Goal: Information Seeking & Learning: Learn about a topic

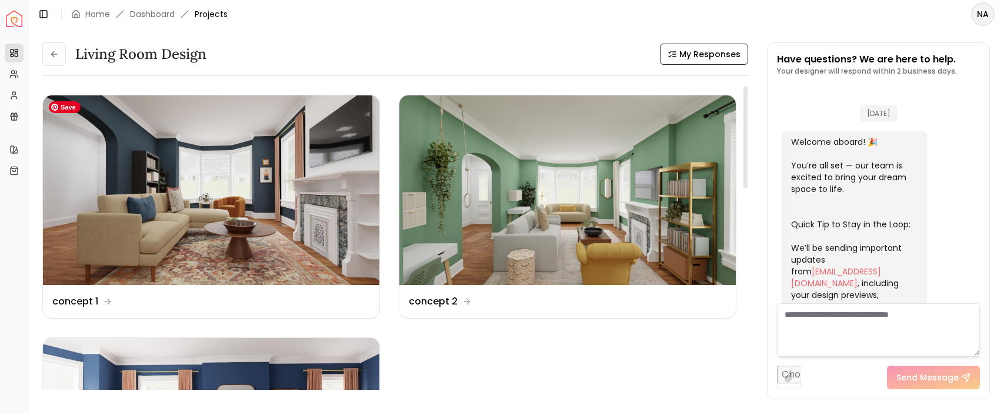
scroll to position [1078, 0]
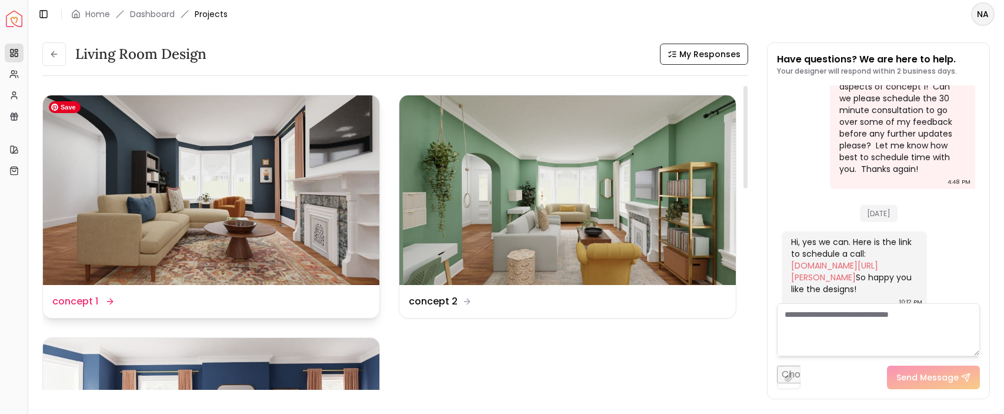
click at [127, 181] on img at bounding box center [211, 189] width 337 height 189
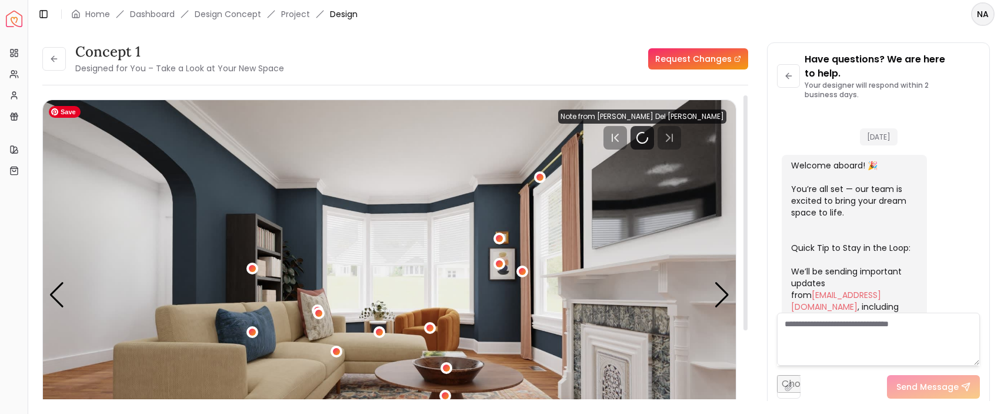
scroll to position [1092, 0]
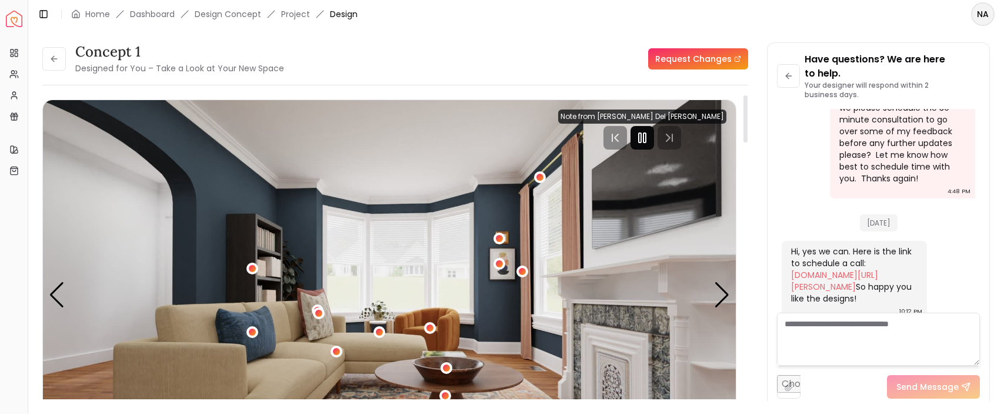
click at [646, 139] on rect "Pause" at bounding box center [645, 137] width 2 height 9
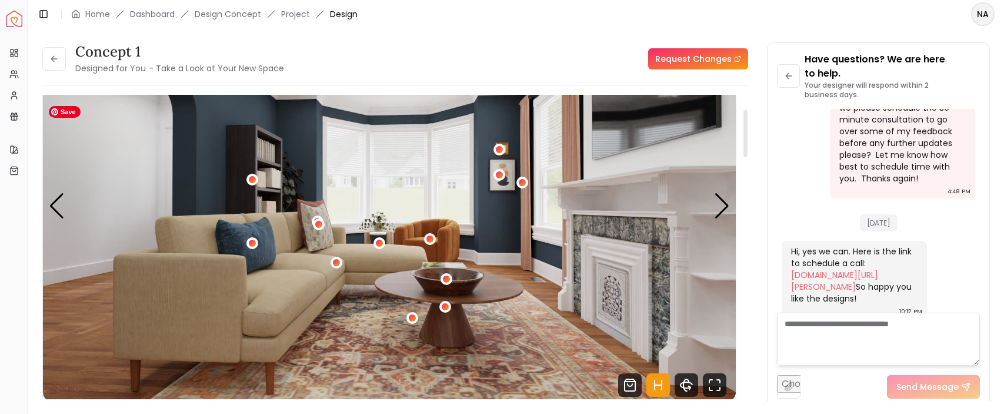
scroll to position [94, 0]
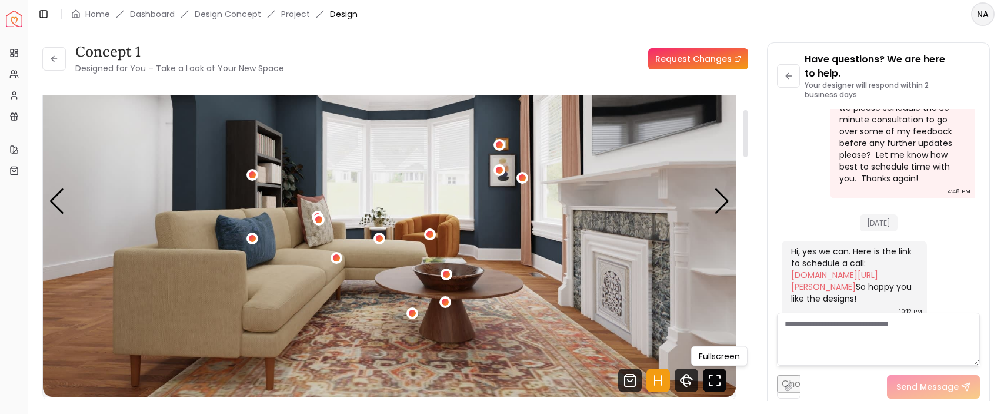
click at [724, 375] on icon "Fullscreen" at bounding box center [715, 380] width 24 height 24
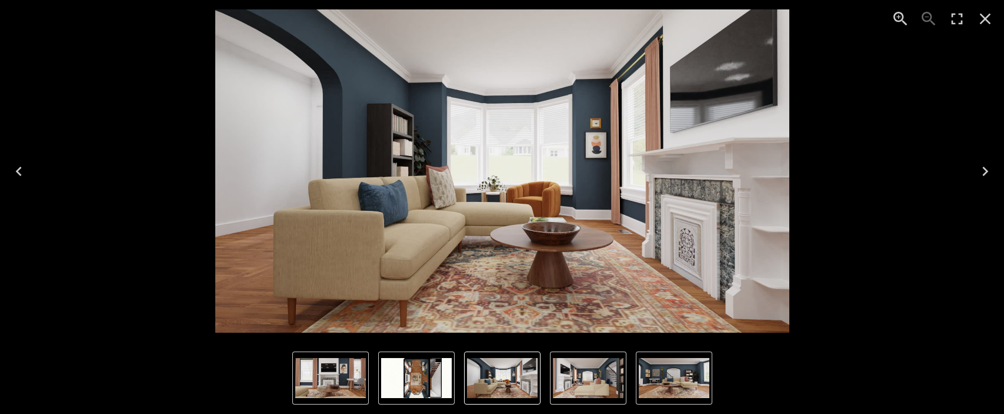
click at [985, 172] on icon "Next" at bounding box center [986, 171] width 6 height 9
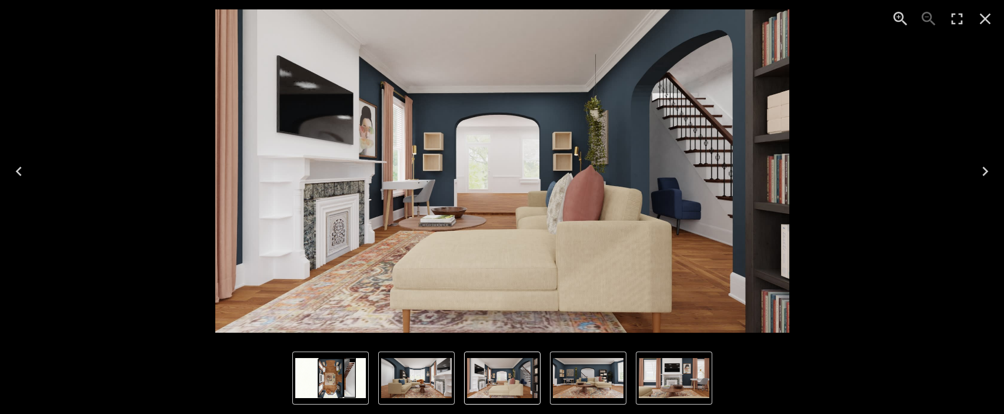
click at [985, 168] on icon "Next" at bounding box center [986, 171] width 6 height 9
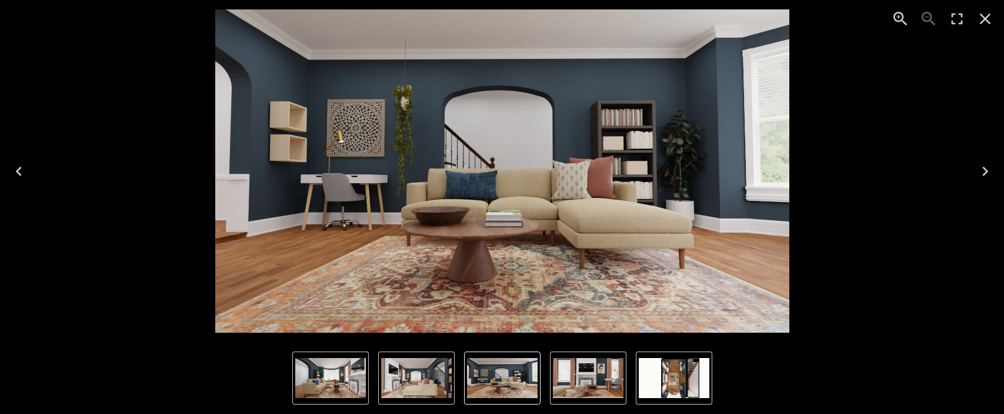
click at [986, 169] on icon "Next" at bounding box center [986, 171] width 6 height 9
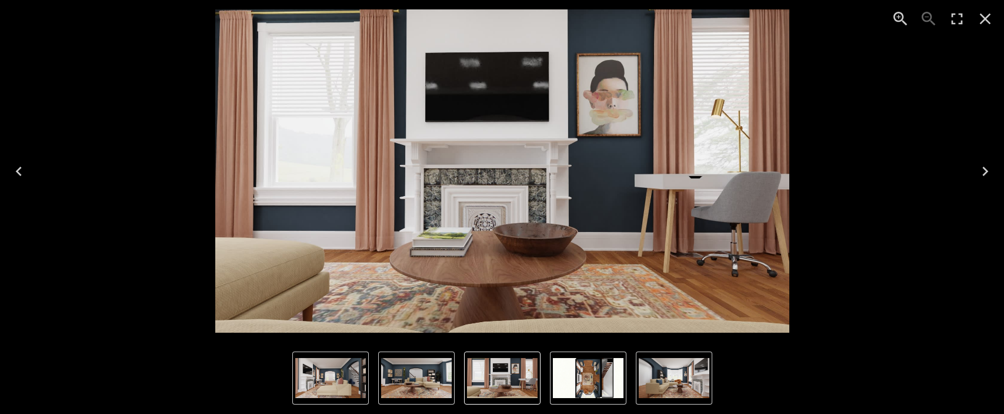
click at [987, 169] on icon "Next" at bounding box center [986, 171] width 6 height 9
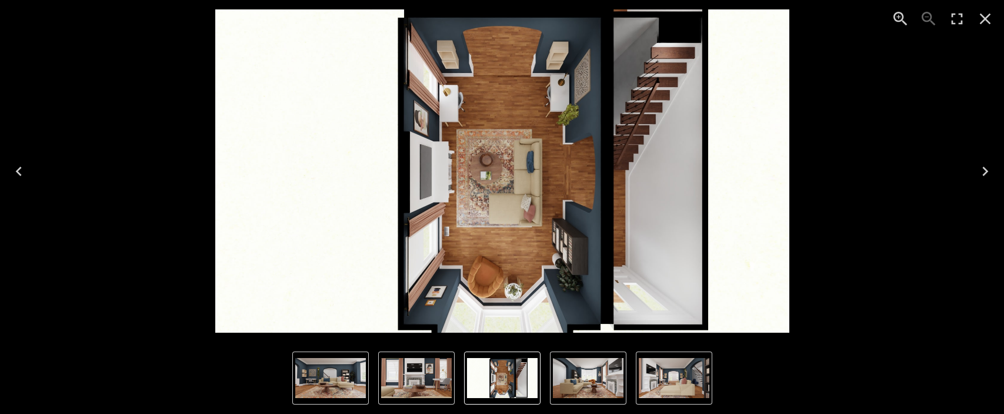
click at [983, 169] on icon "Next" at bounding box center [985, 171] width 19 height 19
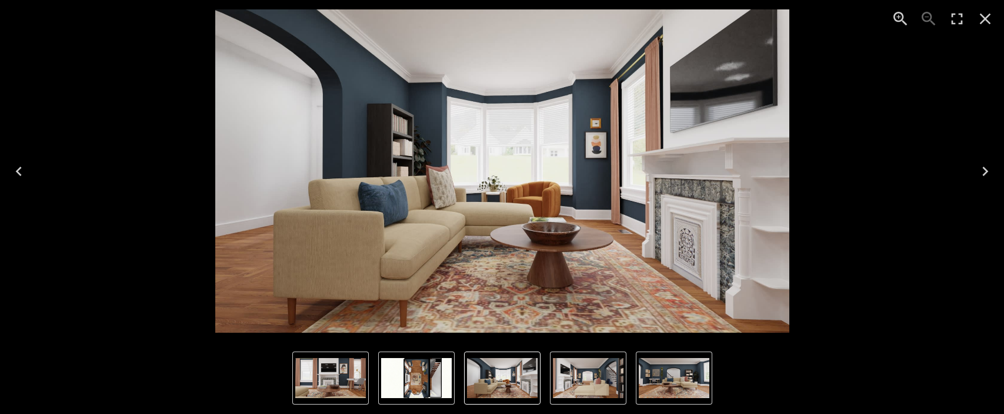
click at [991, 23] on icon "Close" at bounding box center [985, 18] width 19 height 19
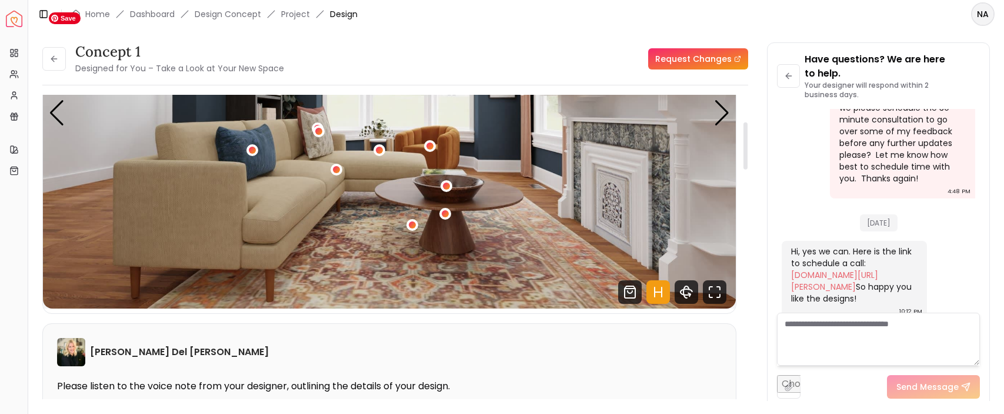
scroll to position [173, 0]
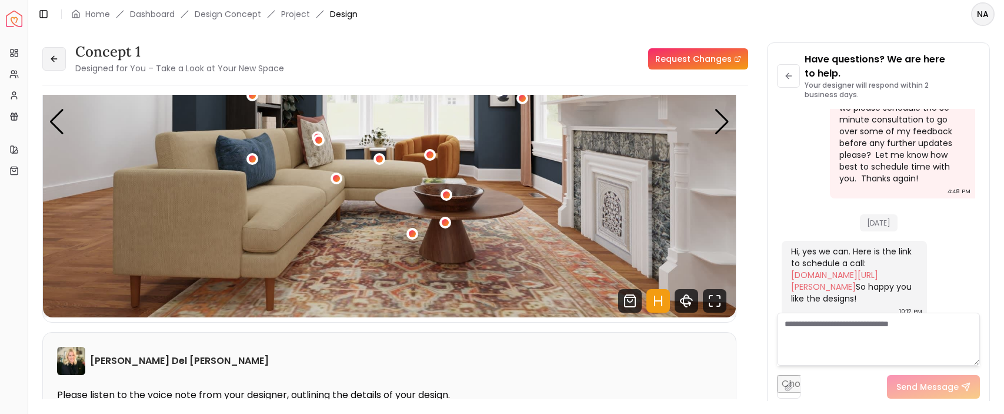
click at [51, 58] on icon at bounding box center [53, 58] width 9 height 9
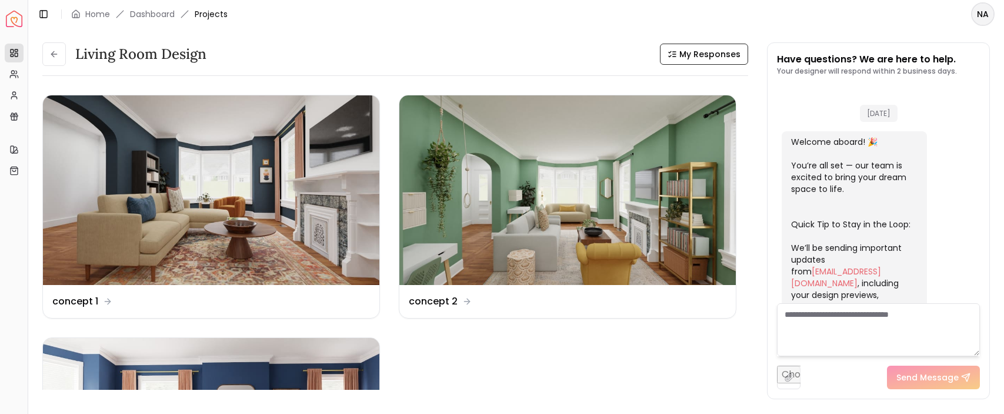
scroll to position [1078, 0]
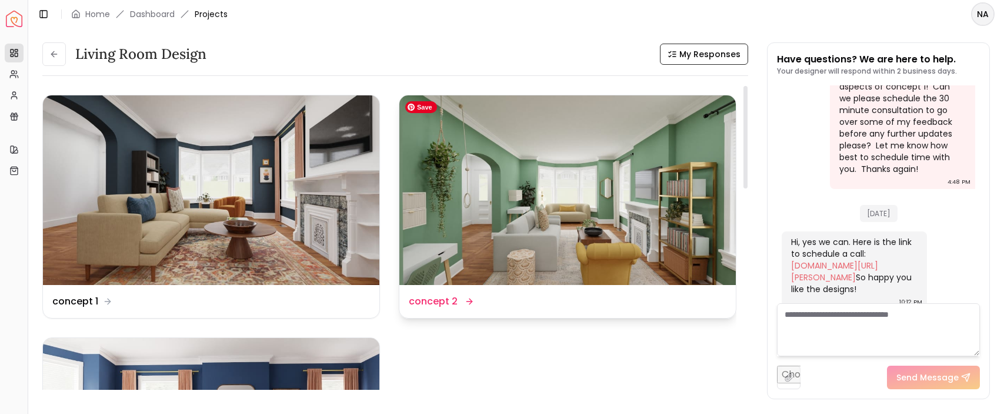
click at [494, 254] on img at bounding box center [568, 189] width 337 height 189
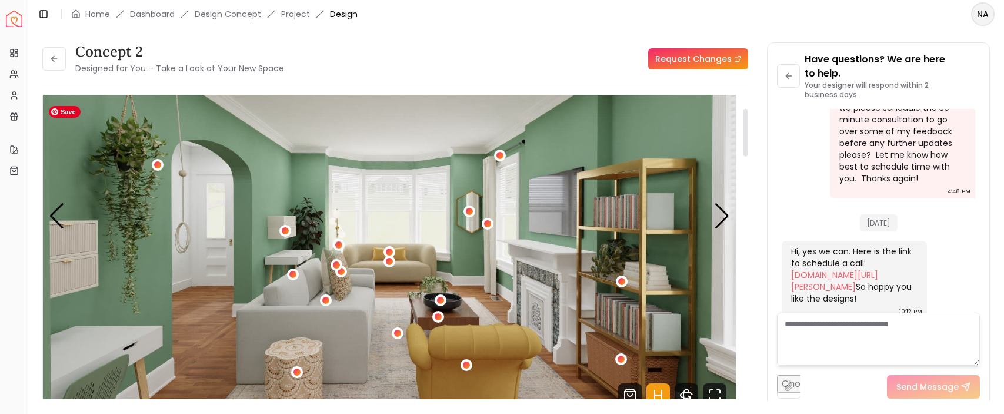
scroll to position [98, 0]
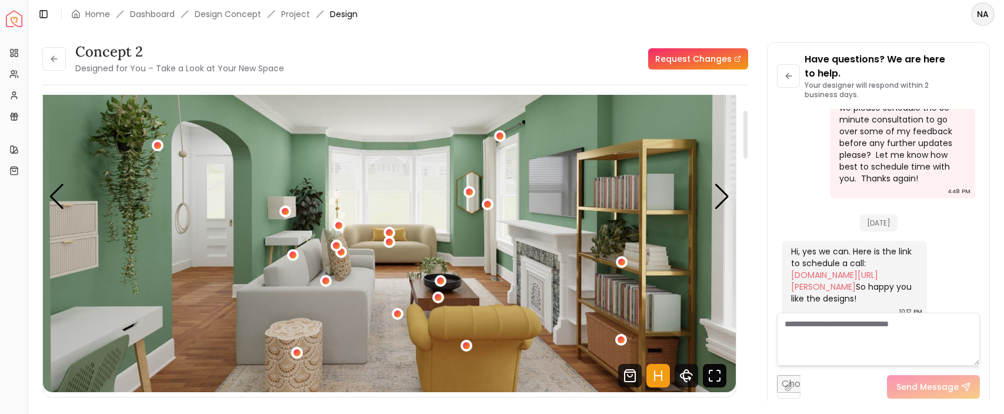
click at [707, 375] on icon "Fullscreen" at bounding box center [715, 376] width 24 height 24
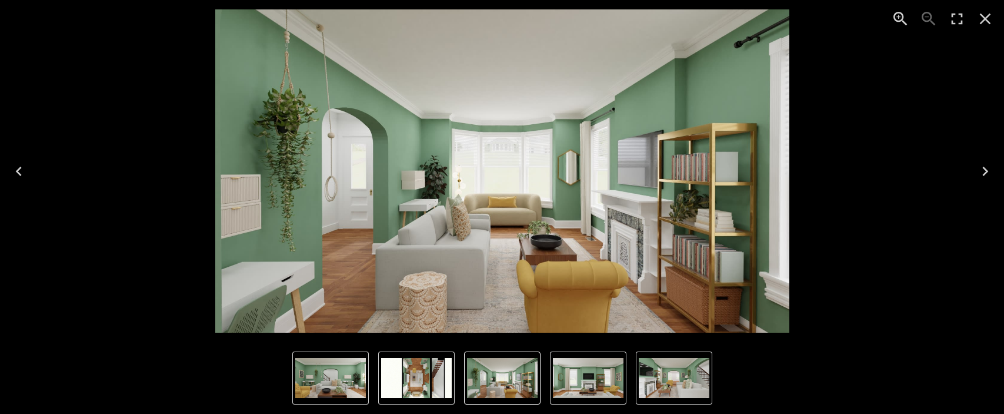
click at [983, 176] on icon "Next" at bounding box center [985, 171] width 19 height 19
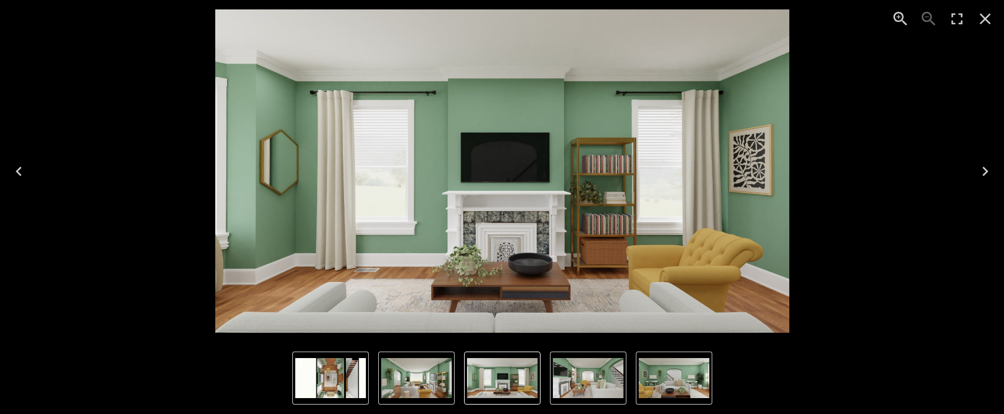
click at [983, 177] on icon "Next" at bounding box center [985, 171] width 19 height 19
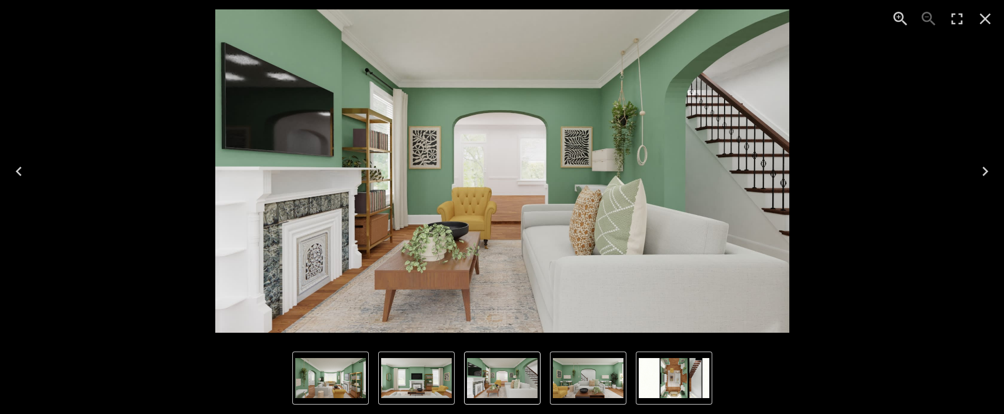
click at [983, 177] on icon "Next" at bounding box center [985, 171] width 19 height 19
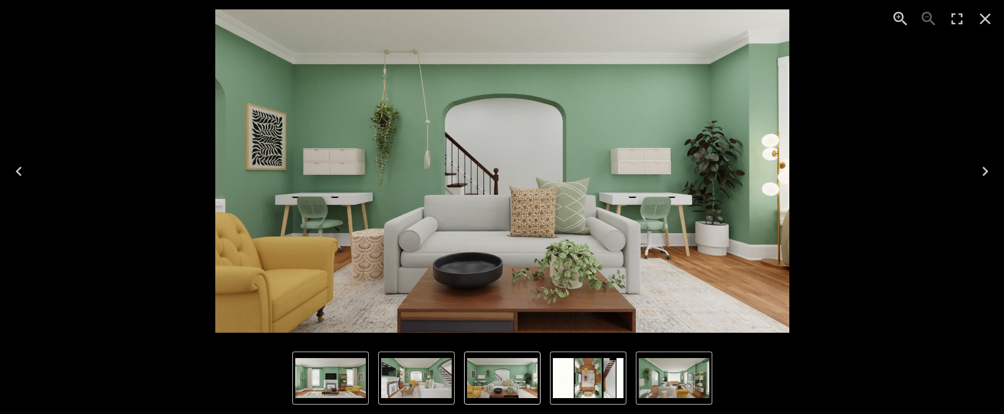
click at [983, 177] on icon "Next" at bounding box center [985, 171] width 19 height 19
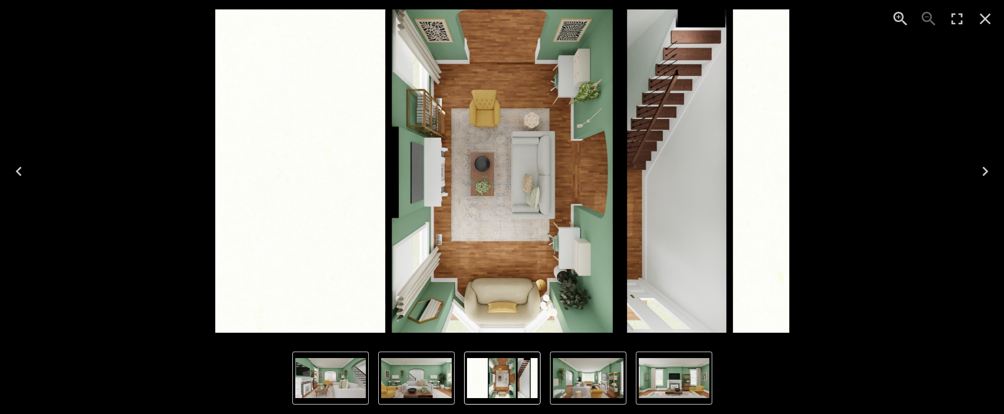
click at [987, 34] on div "Lightbox" at bounding box center [943, 19] width 122 height 38
click at [986, 24] on icon "Close" at bounding box center [985, 18] width 19 height 19
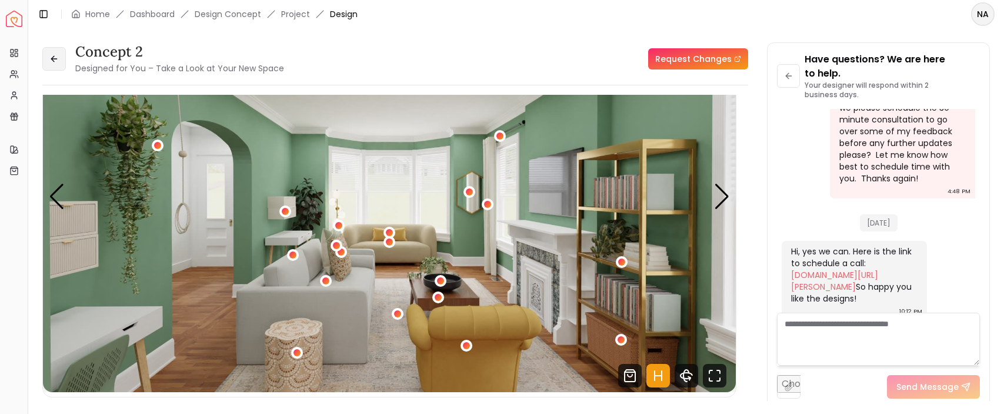
click at [59, 52] on button at bounding box center [54, 59] width 24 height 24
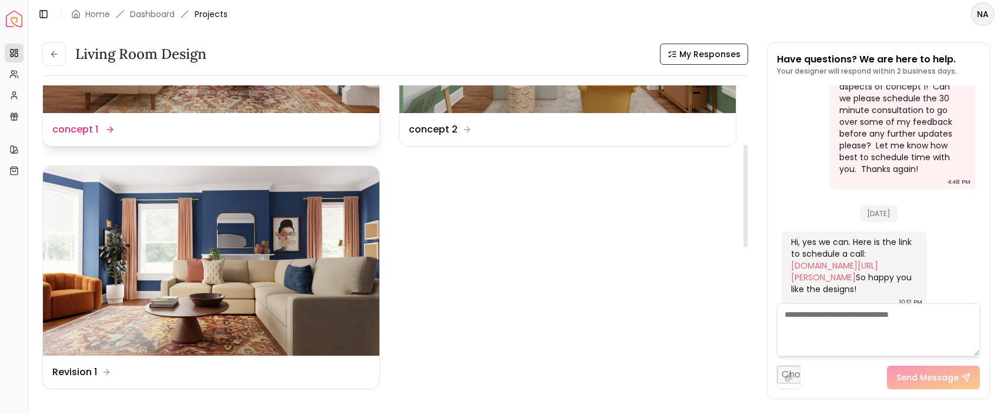
scroll to position [175, 0]
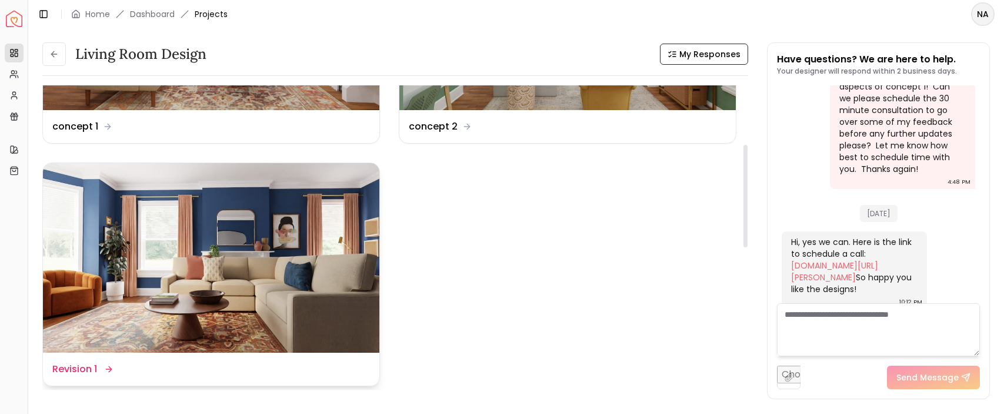
click at [103, 369] on div "Design Name Revision 1" at bounding box center [81, 369] width 59 height 14
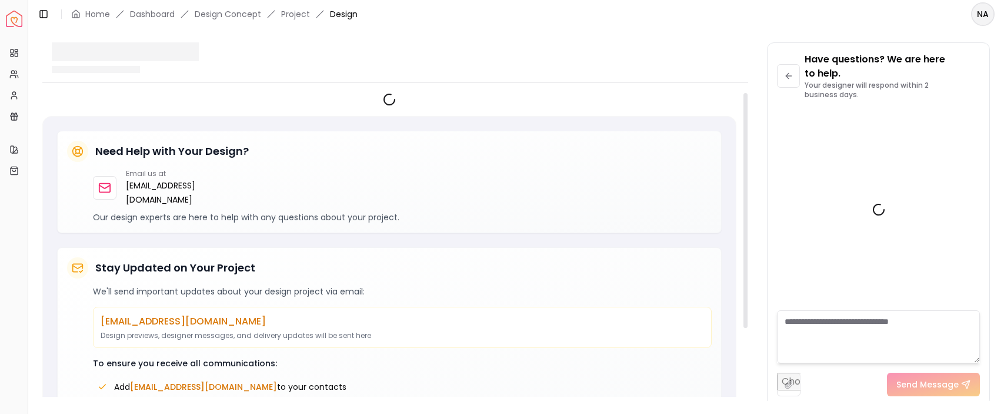
scroll to position [1092, 0]
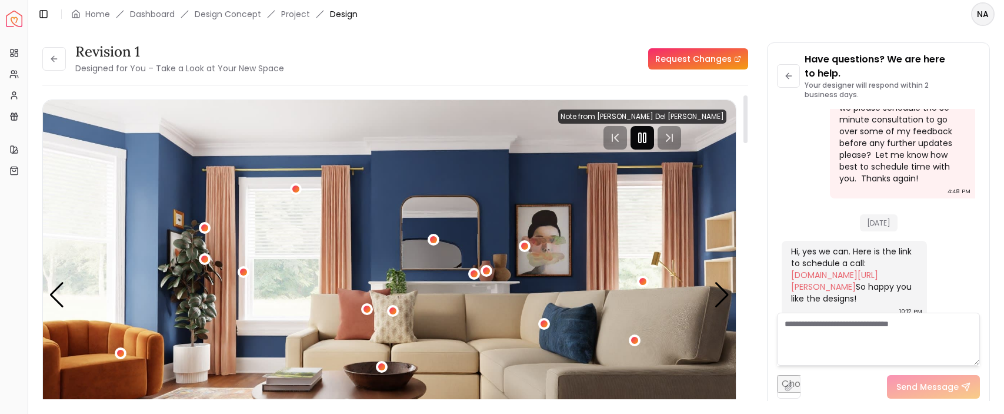
click at [646, 142] on rect "Pause" at bounding box center [645, 137] width 2 height 9
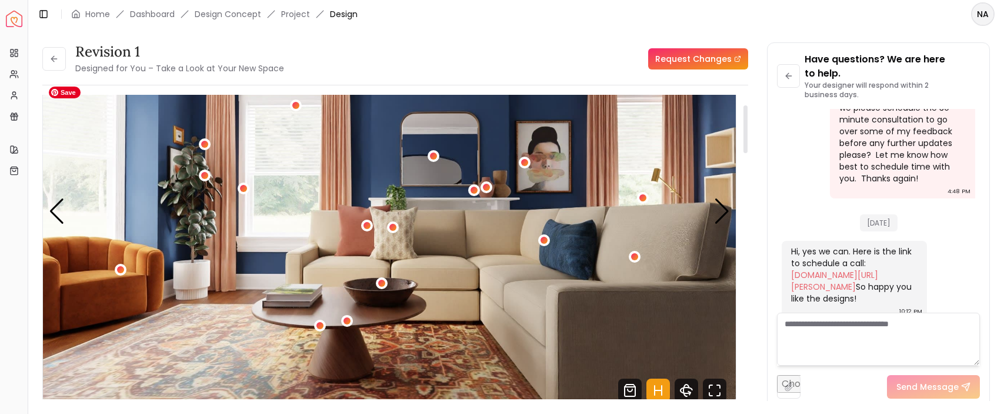
scroll to position [86, 0]
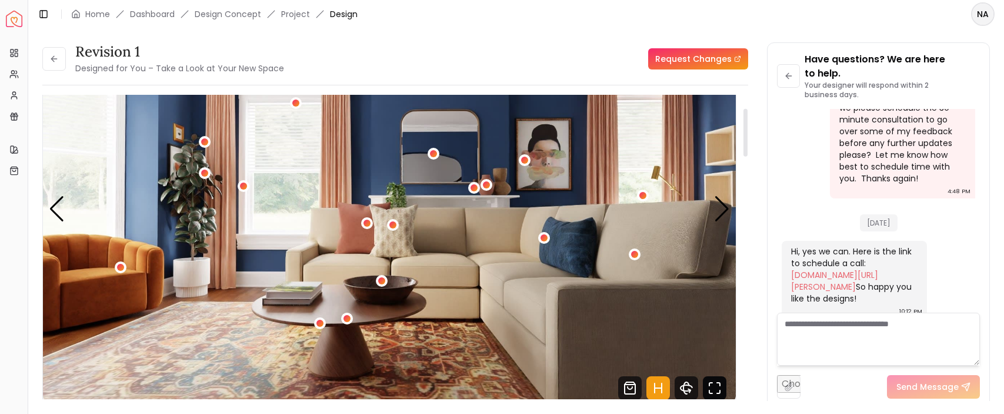
click at [711, 386] on icon "Fullscreen" at bounding box center [715, 388] width 24 height 24
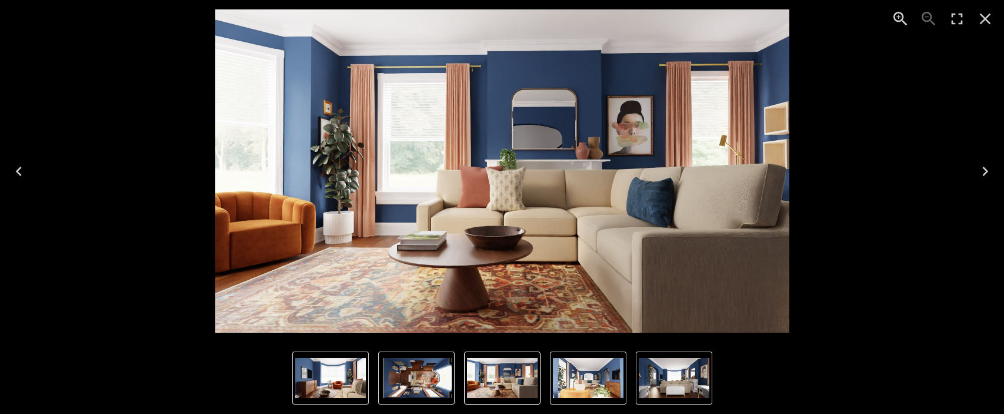
click at [983, 175] on icon "Next" at bounding box center [985, 171] width 19 height 19
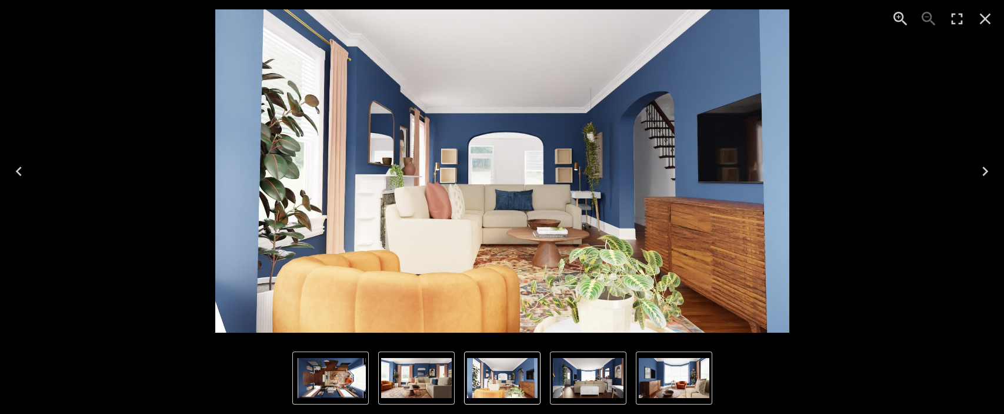
click at [988, 171] on icon "Next" at bounding box center [985, 171] width 19 height 19
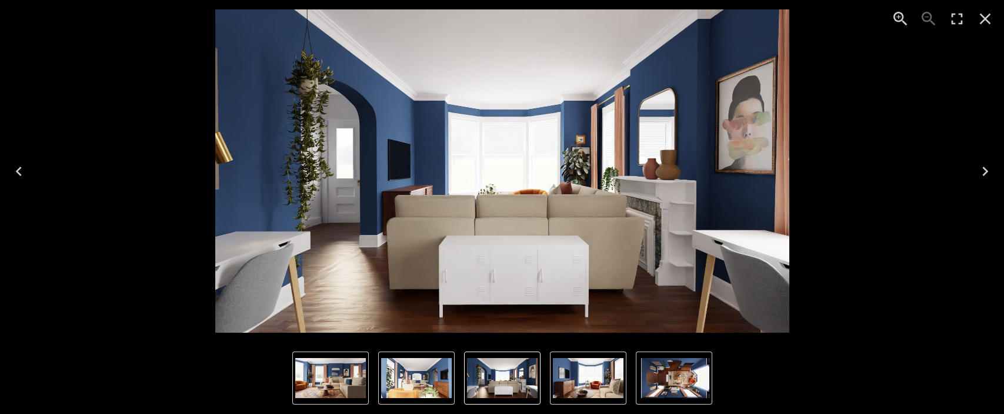
click at [23, 172] on icon "Previous" at bounding box center [18, 171] width 19 height 19
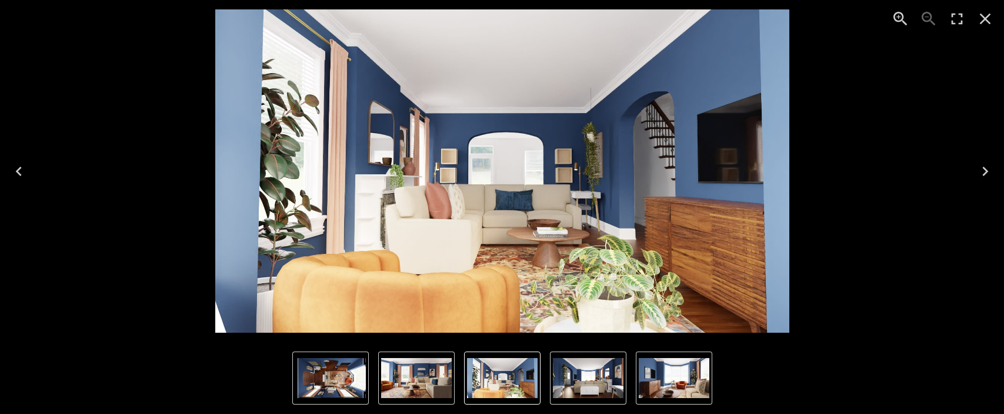
click at [985, 168] on icon "Next" at bounding box center [986, 171] width 6 height 9
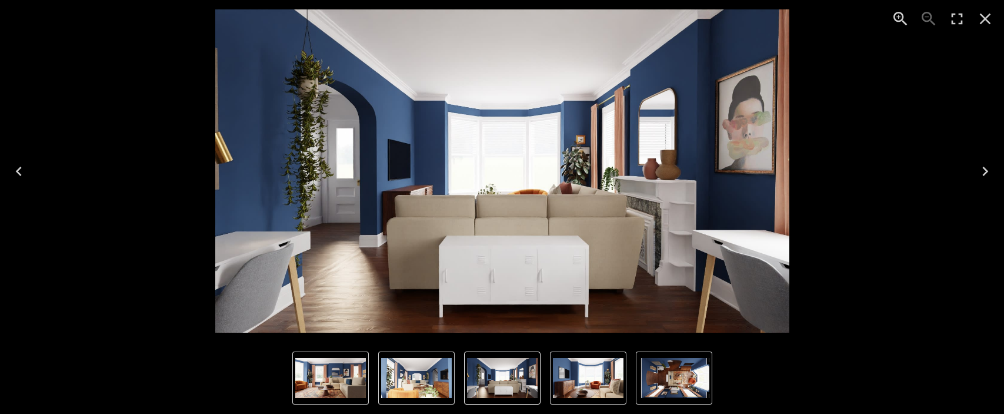
click at [985, 168] on icon "Next" at bounding box center [986, 171] width 6 height 9
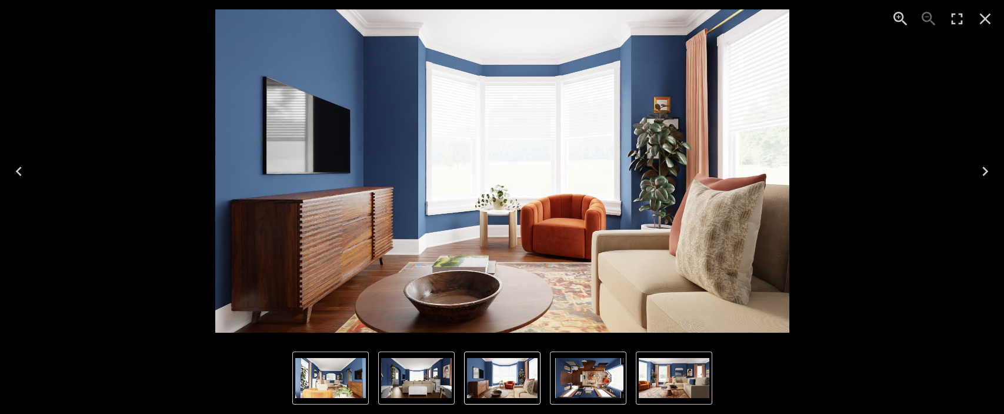
click at [985, 168] on icon "Next" at bounding box center [986, 171] width 6 height 9
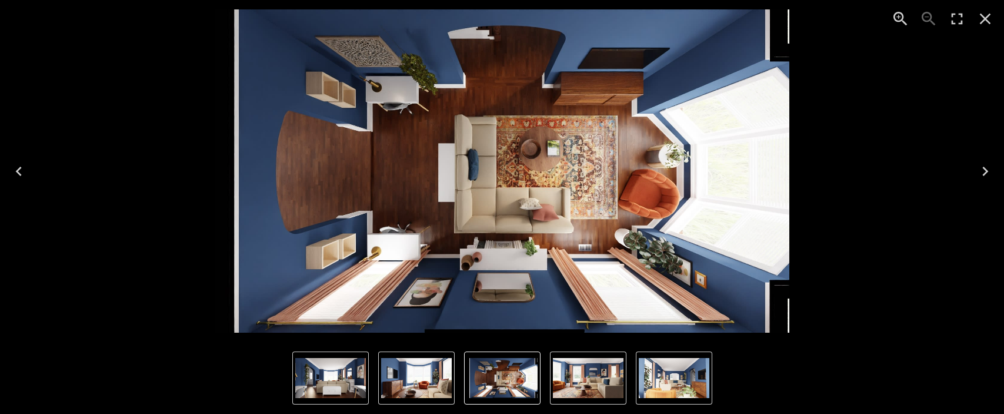
click at [331, 375] on img "3 of 5" at bounding box center [330, 378] width 71 height 40
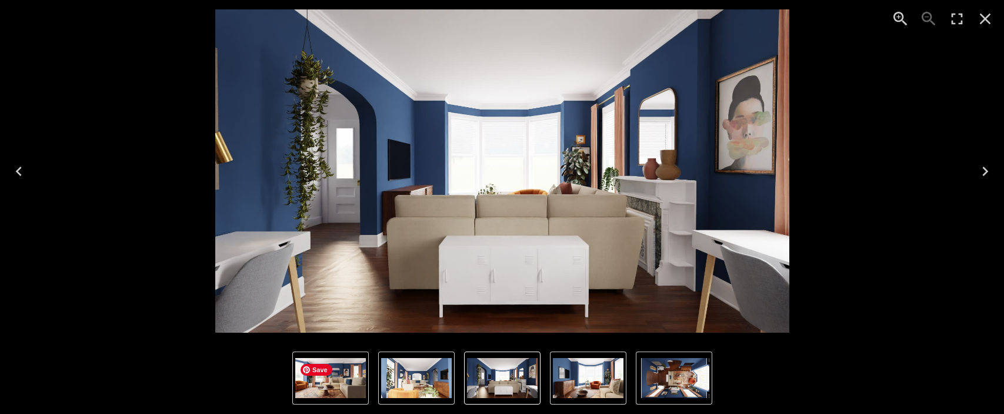
click at [331, 375] on img "1 of 5" at bounding box center [330, 378] width 71 height 40
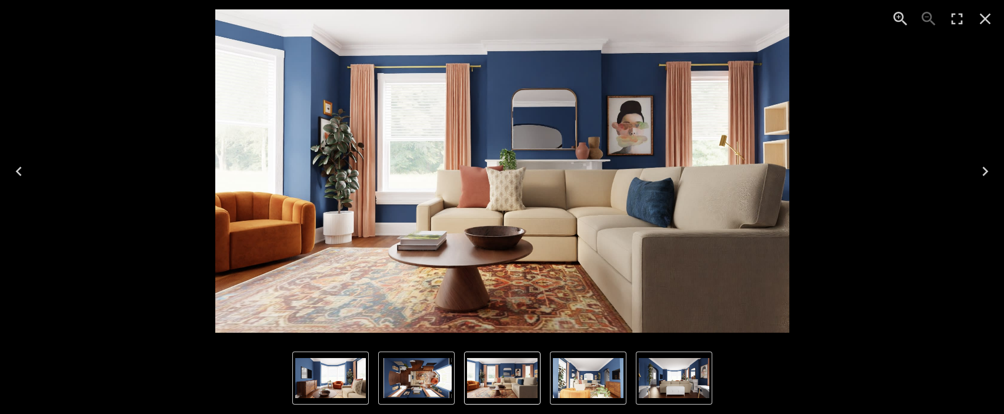
click at [986, 170] on icon "Next" at bounding box center [986, 171] width 6 height 9
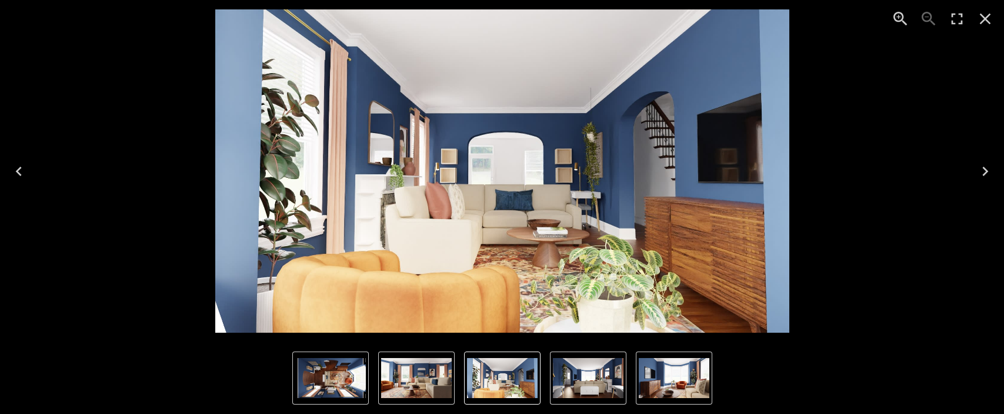
click at [980, 171] on icon "Next" at bounding box center [985, 171] width 19 height 19
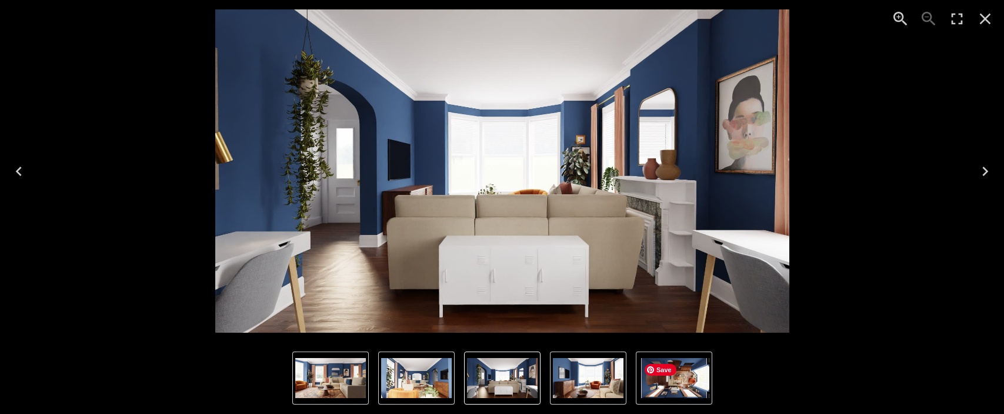
click at [699, 378] on img "5 of 5" at bounding box center [674, 378] width 71 height 40
